Goal: Navigation & Orientation: Locate item on page

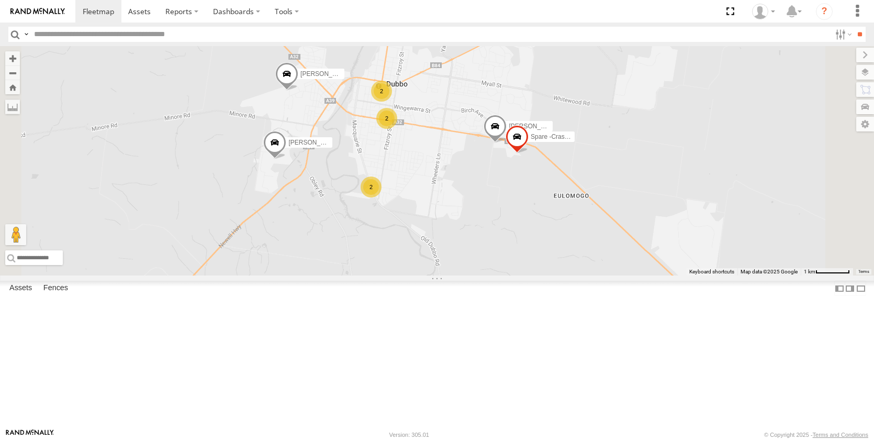
drag, startPoint x: 530, startPoint y: 349, endPoint x: 555, endPoint y: 227, distance: 123.9
click at [555, 227] on div "[PERSON_NAME] [PERSON_NAME] [PERSON_NAME] [PERSON_NAME] - NEW ute [PERSON_NAME]…" at bounding box center [437, 160] width 874 height 229
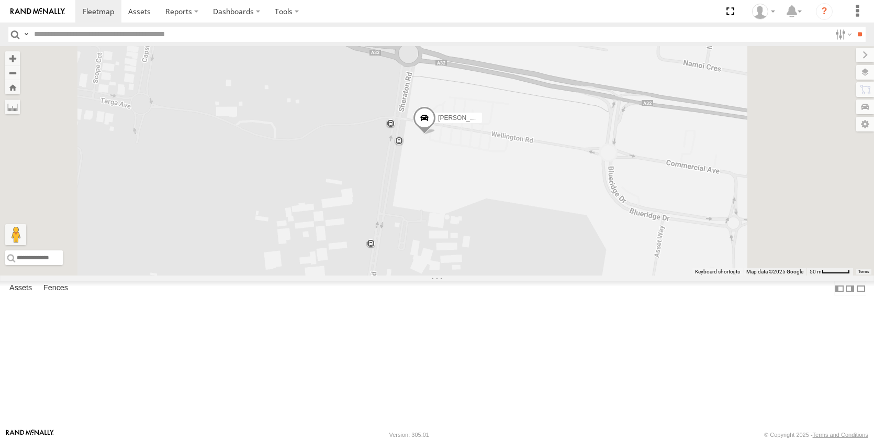
click at [436, 135] on span at bounding box center [424, 120] width 23 height 28
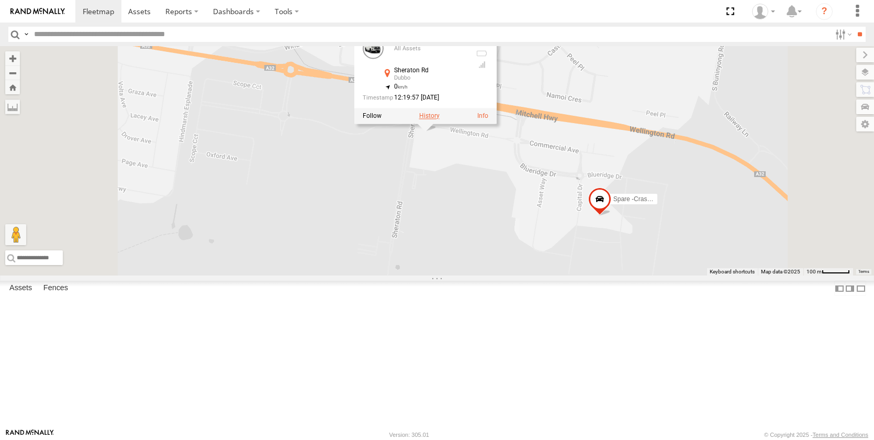
click at [440, 119] on label at bounding box center [429, 115] width 20 height 7
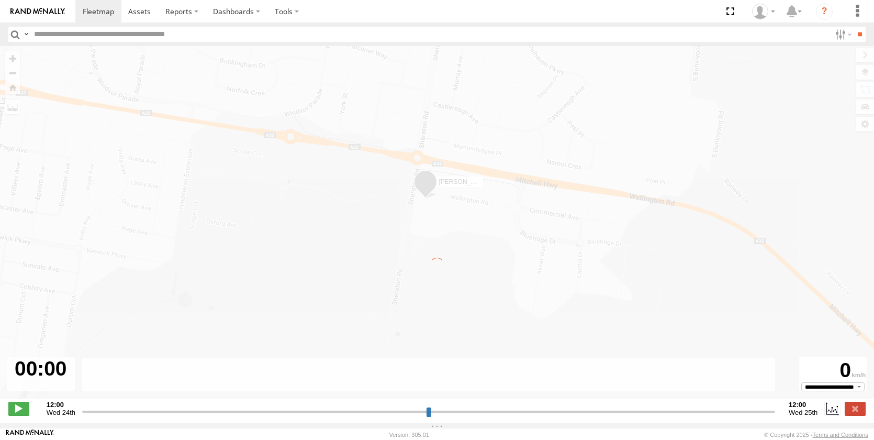
type input "**********"
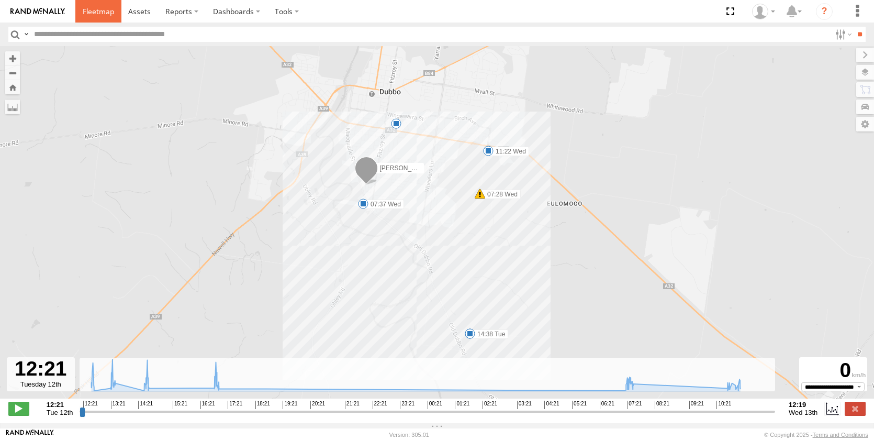
click at [91, 6] on link at bounding box center [98, 11] width 46 height 23
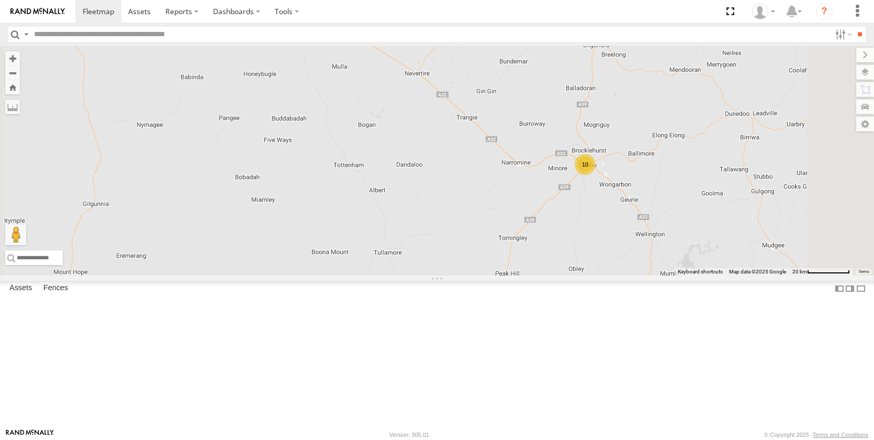
drag, startPoint x: 636, startPoint y: 234, endPoint x: 443, endPoint y: 249, distance: 193.3
click at [458, 249] on div "[PERSON_NAME] - NEW ute [PERSON_NAME] [PERSON_NAME] [PERSON_NAME] 10" at bounding box center [437, 160] width 874 height 229
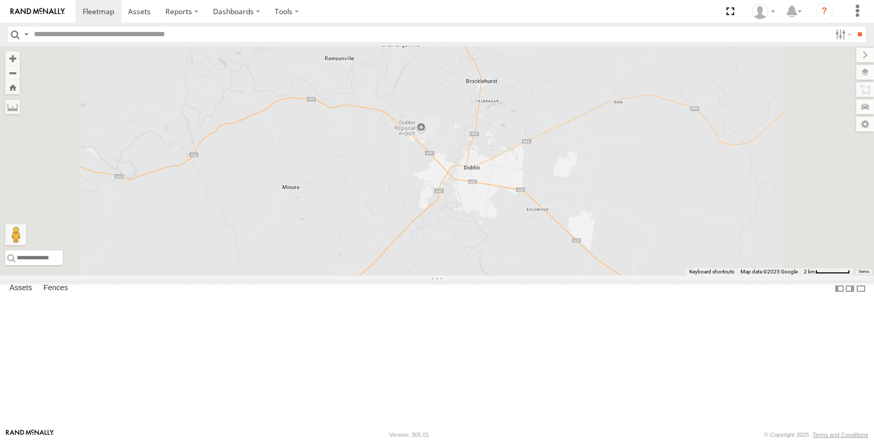
drag, startPoint x: 635, startPoint y: 268, endPoint x: 499, endPoint y: 290, distance: 137.4
click at [499, 275] on div "[PERSON_NAME] - NEW ute [PERSON_NAME] [PERSON_NAME] [PERSON_NAME]" at bounding box center [437, 160] width 874 height 229
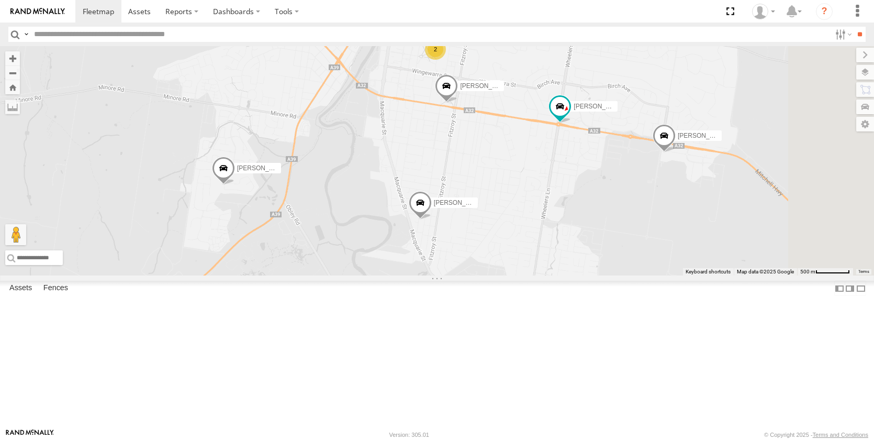
drag, startPoint x: 681, startPoint y: 343, endPoint x: 597, endPoint y: 235, distance: 136.2
click at [597, 235] on div "Darcy Furnell - NEW ute Tom Brisbane Matt Harding Sam Ward Jack Parker Kane McD…" at bounding box center [437, 160] width 874 height 229
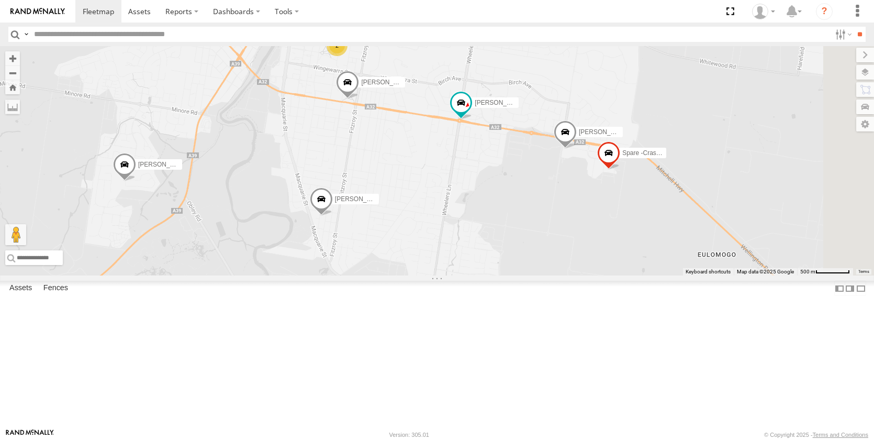
drag, startPoint x: 768, startPoint y: 260, endPoint x: 659, endPoint y: 256, distance: 109.0
click at [666, 256] on div "Darcy Furnell - NEW ute Tom Brisbane Matt Harding Sam Ward Jack Parker Kane McD…" at bounding box center [437, 160] width 874 height 229
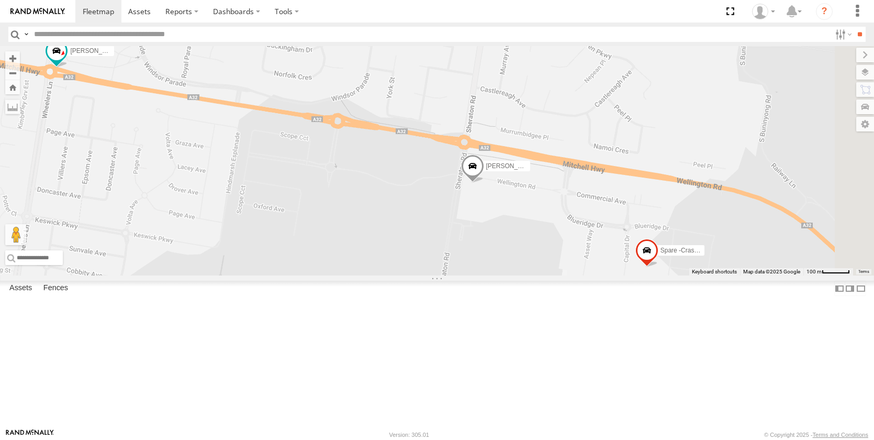
drag, startPoint x: 801, startPoint y: 310, endPoint x: 570, endPoint y: 268, distance: 234.7
click at [558, 274] on div "Darcy Furnell - NEW ute Tom Brisbane Matt Harding Sam Ward Jack Parker Kane McD…" at bounding box center [437, 160] width 874 height 229
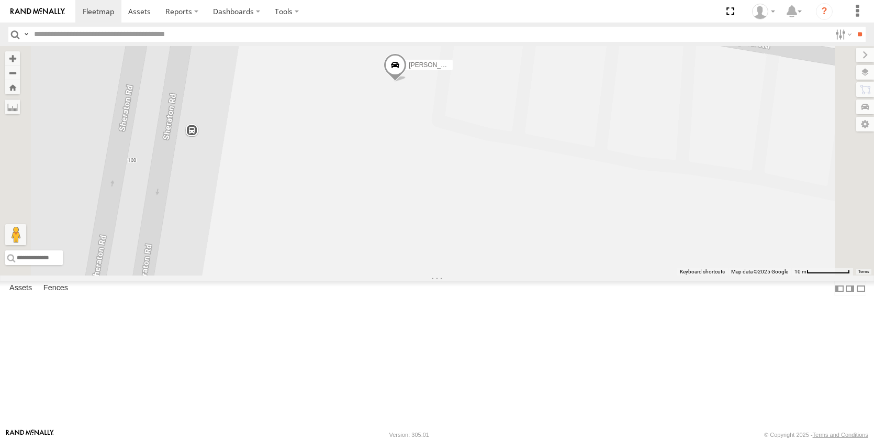
click at [407, 82] on span at bounding box center [395, 67] width 23 height 28
click at [536, 260] on div "Darcy Furnell - NEW ute Tom Brisbane Matt Harding Sam Ward Jack Parker Kane McD…" at bounding box center [437, 160] width 874 height 229
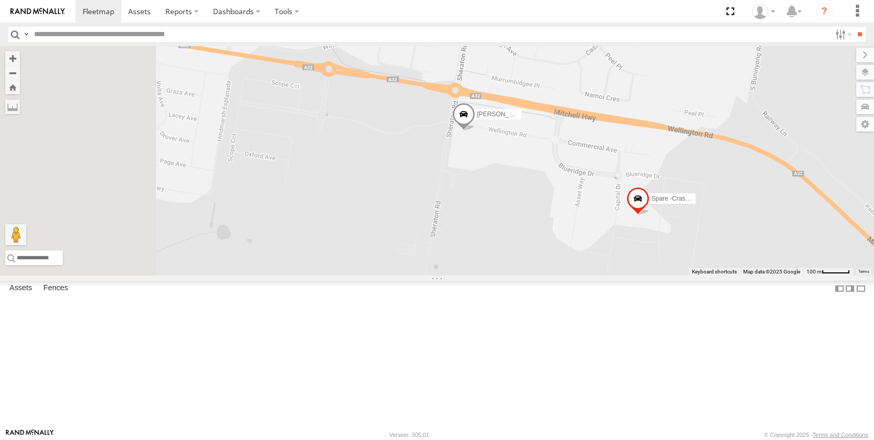
drag, startPoint x: 475, startPoint y: 317, endPoint x: 589, endPoint y: 219, distance: 150.0
click at [588, 220] on div "Darcy Furnell - NEW ute Tom Brisbane Matt Harding Sam Ward Jack Parker Kane McD…" at bounding box center [437, 160] width 874 height 229
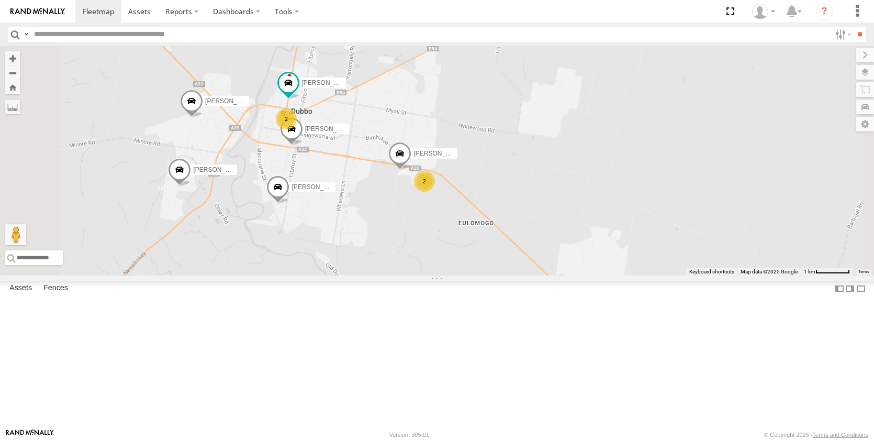
drag, startPoint x: 395, startPoint y: 210, endPoint x: 455, endPoint y: 219, distance: 61.3
click at [501, 234] on div "Darcy Furnell - NEW ute Tom Brisbane Matt Harding Sam Ward Kye Matterson Harris…" at bounding box center [437, 160] width 874 height 229
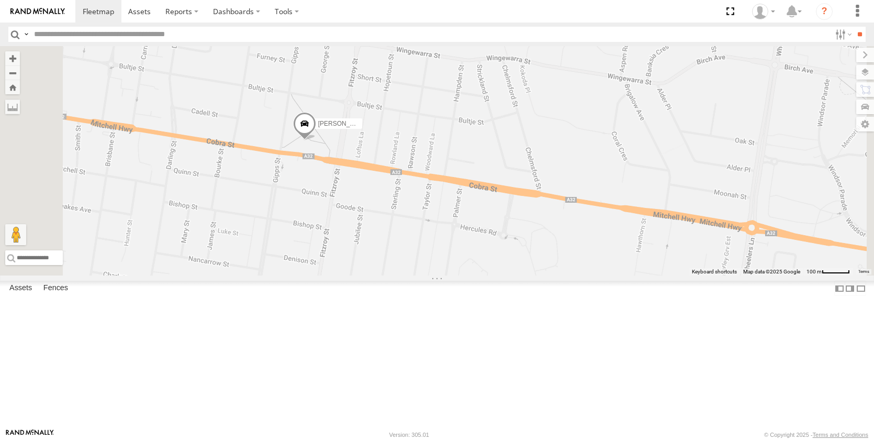
drag, startPoint x: 421, startPoint y: 239, endPoint x: 446, endPoint y: 242, distance: 24.3
click at [446, 242] on div "Darcy Furnell - NEW ute Tom Brisbane Matt Harding Sam Ward Kye Matterson Harris…" at bounding box center [437, 160] width 874 height 229
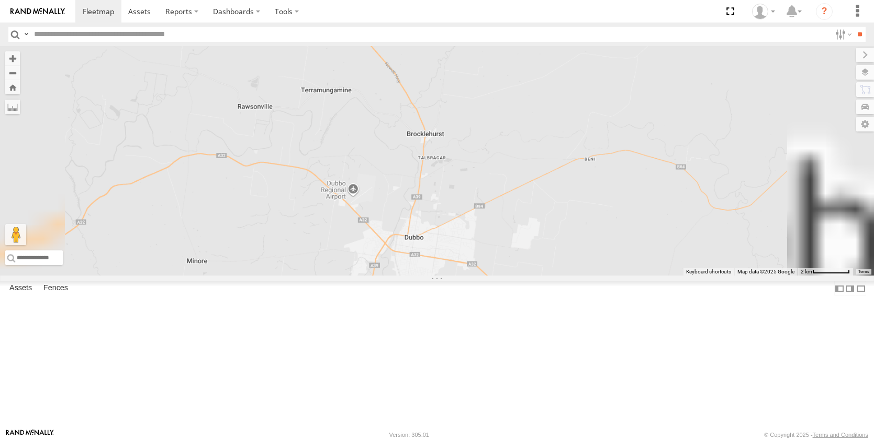
drag, startPoint x: 675, startPoint y: 258, endPoint x: 644, endPoint y: 144, distance: 118.2
click at [644, 144] on div "Tom Brisbane Matt Harding Sam Ward Darcy Furnell - NEW ute" at bounding box center [437, 160] width 874 height 229
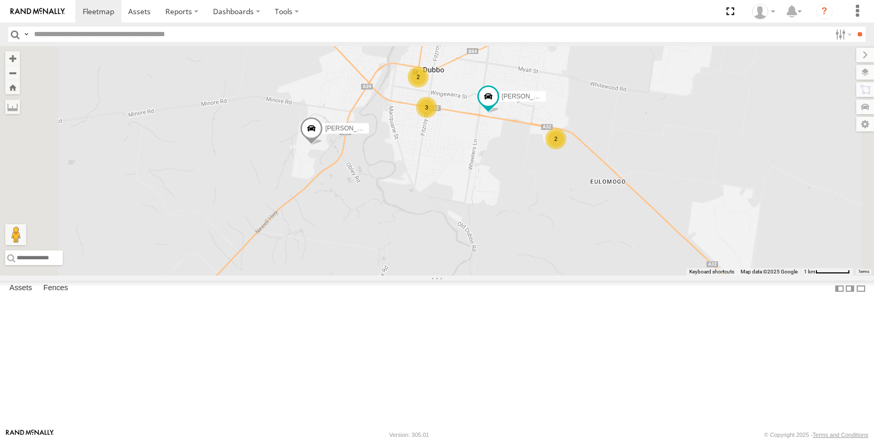
drag, startPoint x: 541, startPoint y: 317, endPoint x: 564, endPoint y: 226, distance: 93.6
click at [564, 226] on div "Tom Brisbane Matt Harding Sam Ward Darcy Furnell - NEW ute Jack Parker MJ Willi…" at bounding box center [437, 160] width 874 height 229
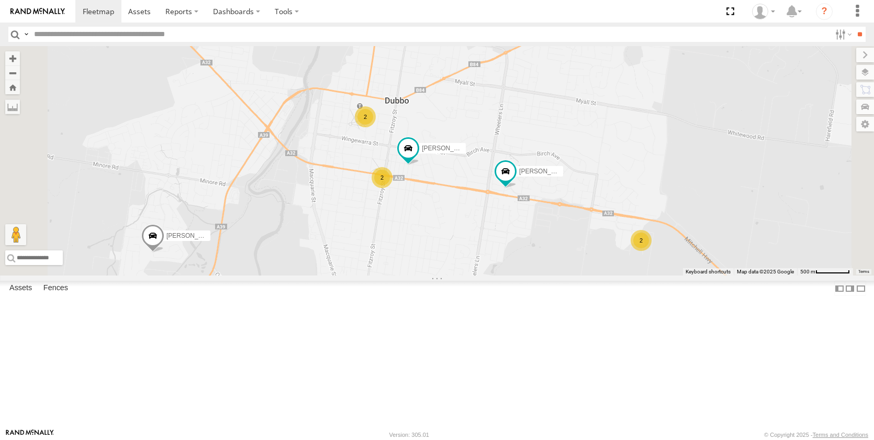
drag, startPoint x: 715, startPoint y: 207, endPoint x: 685, endPoint y: 315, distance: 111.4
click at [685, 275] on div "Tom Brisbane Matt Harding Sam Ward Darcy Furnell - NEW ute Jack Parker MJ Willi…" at bounding box center [437, 160] width 874 height 229
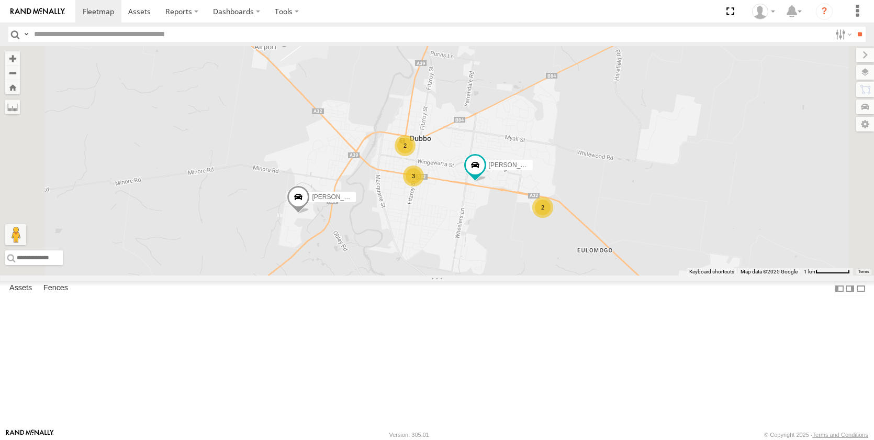
drag, startPoint x: 585, startPoint y: 348, endPoint x: 583, endPoint y: 293, distance: 54.5
click at [583, 275] on div "Tom Brisbane Matt Harding Sam Ward Darcy Furnell - NEW ute Jack Parker MJ Willi…" at bounding box center [437, 160] width 874 height 229
